Goal: Navigation & Orientation: Go to known website

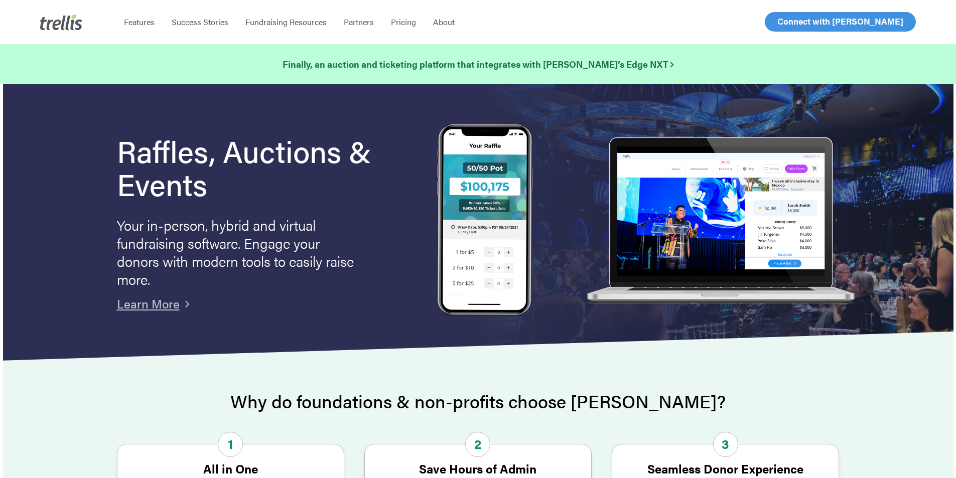
click at [791, 24] on span "Log In" at bounding box center [788, 22] width 24 height 12
click at [793, 17] on span "Log In" at bounding box center [788, 22] width 24 height 12
click at [798, 18] on span "Log In" at bounding box center [788, 22] width 24 height 12
click at [789, 20] on span "Log In" at bounding box center [788, 22] width 24 height 12
